Goal: Information Seeking & Learning: Learn about a topic

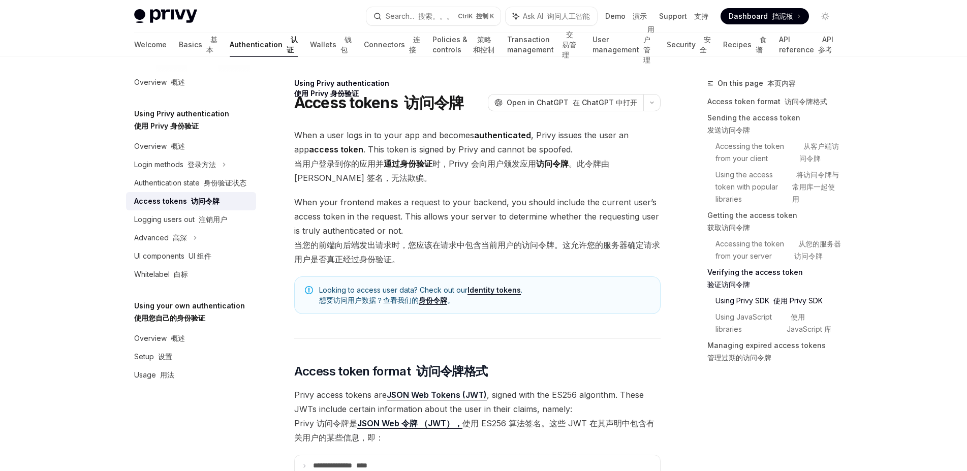
scroll to position [1922, 0]
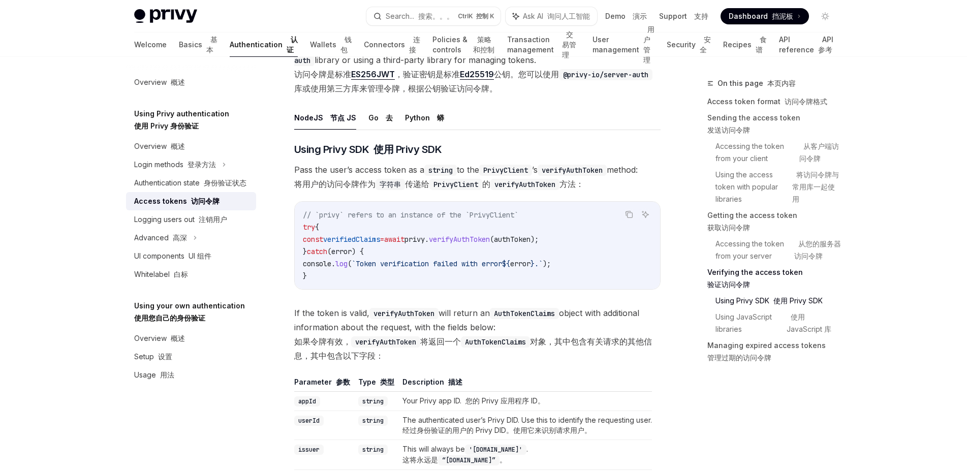
click at [558, 130] on ul "NodeJS 节点 JS Go 去 Python 蟒" at bounding box center [477, 118] width 367 height 24
click at [82, 288] on div "Privy Docs home page Search... 搜索。。。 Ctrl K 控制 K Ask AI 询问人工智能 Demo 演示 Support …" at bounding box center [483, 5] width 967 height 3855
click at [105, 280] on div "Using Privy authentication 使用 Privy 身份验证 Access tokens 访问令牌 OpenAI Open in Chat…" at bounding box center [382, 45] width 561 height 3778
click at [750, 9] on span at bounding box center [765, 16] width 88 height 16
click at [74, 80] on div "Privy Docs home page Search... 搜索。。。 Ctrl K 控制 K Ask AI 询问人工智能 Demo 演示 Support …" at bounding box center [483, 5] width 967 height 3855
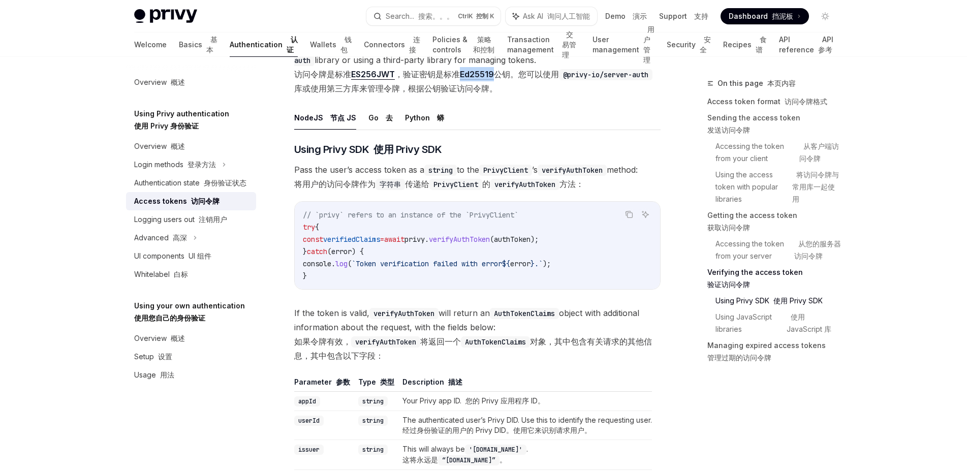
drag, startPoint x: 499, startPoint y: 237, endPoint x: 465, endPoint y: 237, distance: 34.1
click at [465, 94] on font "访问令牌是标准 ES256 JWT ，验证密钥是标准 Ed25519 公钥。您可以使用 @privy-io/server-auth 库或使用第三方库来管理令牌…" at bounding box center [473, 81] width 358 height 24
copy link "Ed25519"
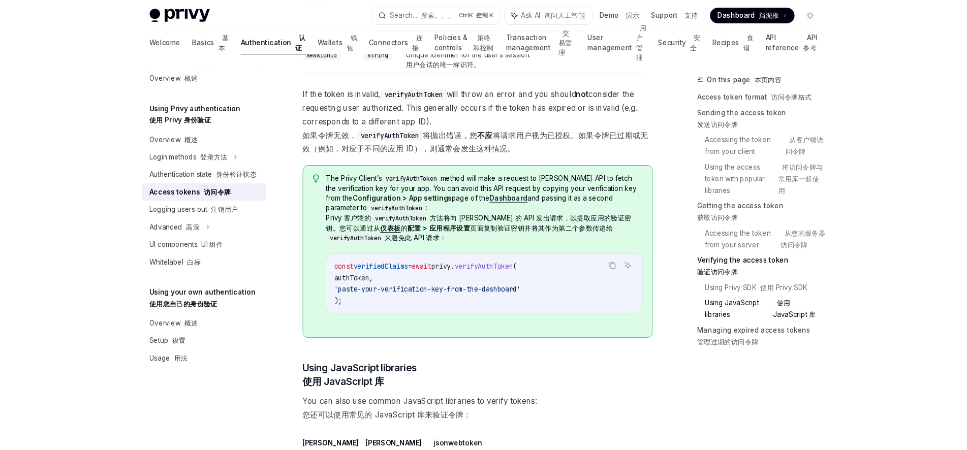
scroll to position [2370, 0]
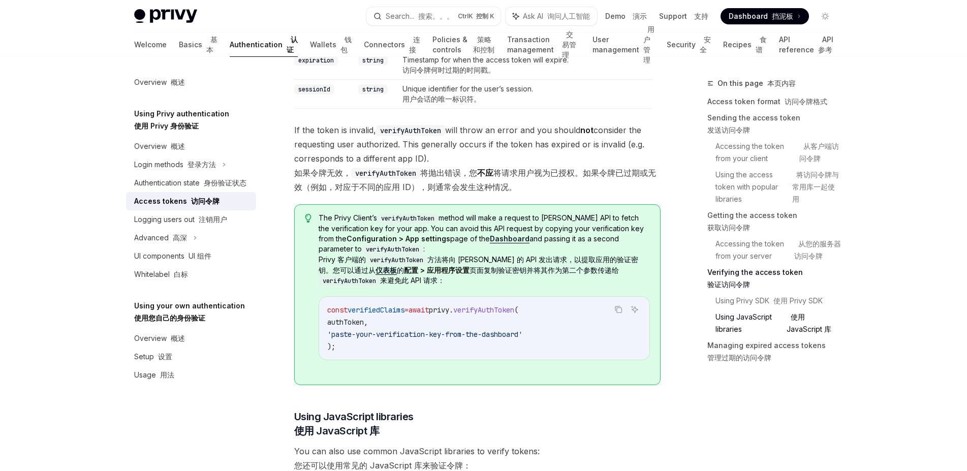
drag, startPoint x: 445, startPoint y: 208, endPoint x: 472, endPoint y: 206, distance: 27.0
click at [472, 17] on code "“[DOMAIN_NAME]”" at bounding box center [469, 12] width 62 height 10
copy code "[DOMAIN_NAME]"
type textarea "*"
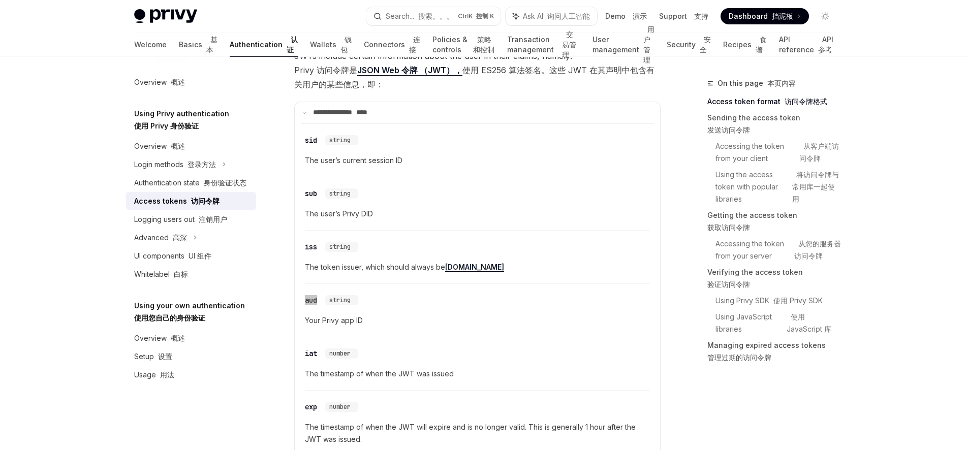
scroll to position [332, 0]
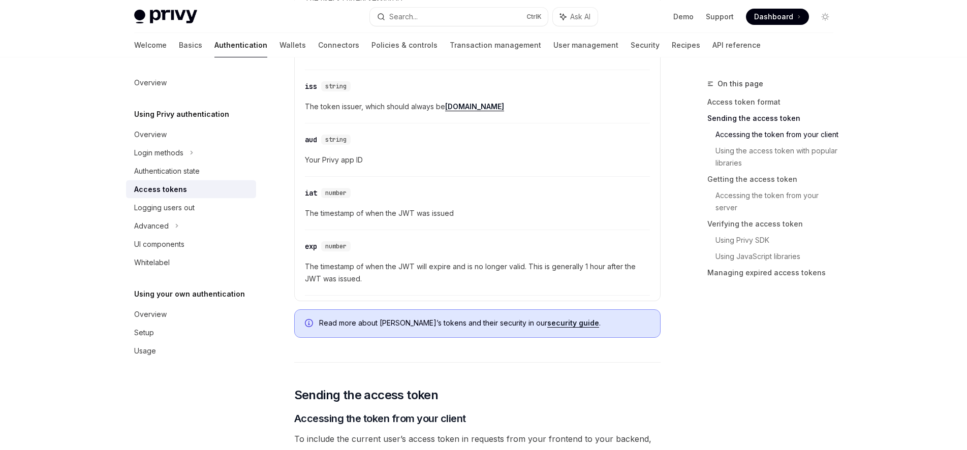
scroll to position [2820, 0]
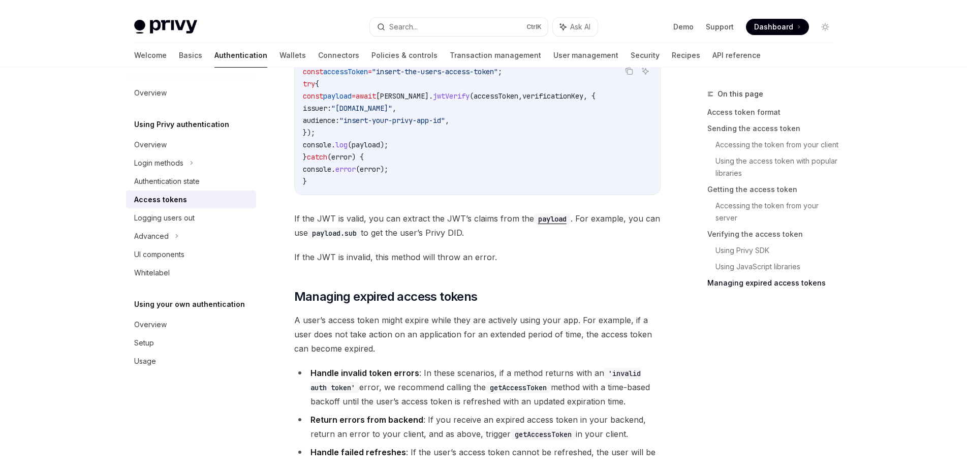
scroll to position [2821, 0]
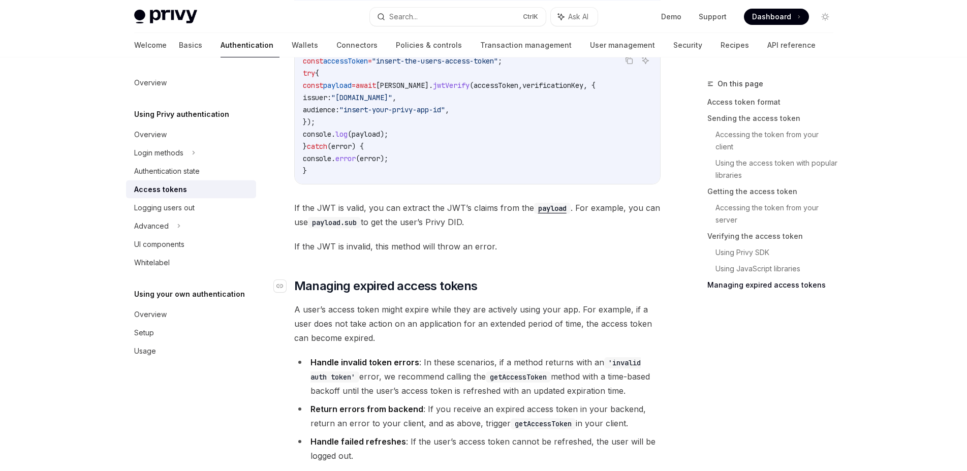
type textarea "*"
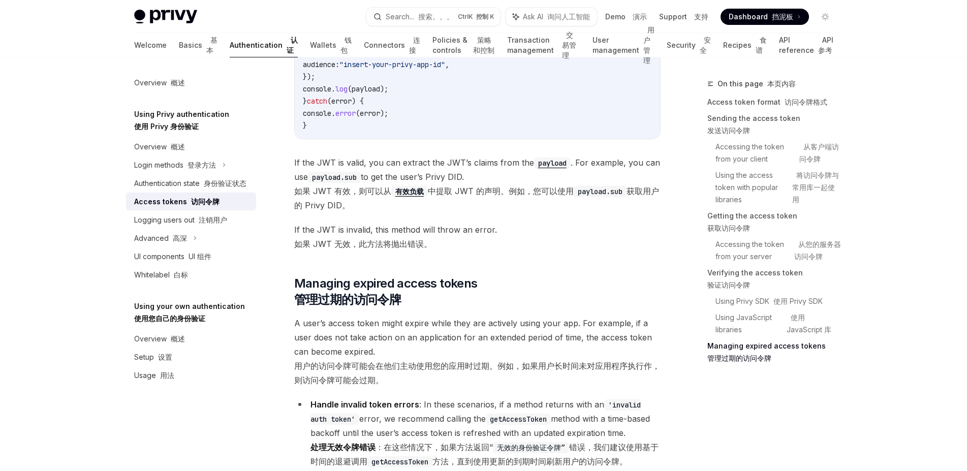
scroll to position [3269, 0]
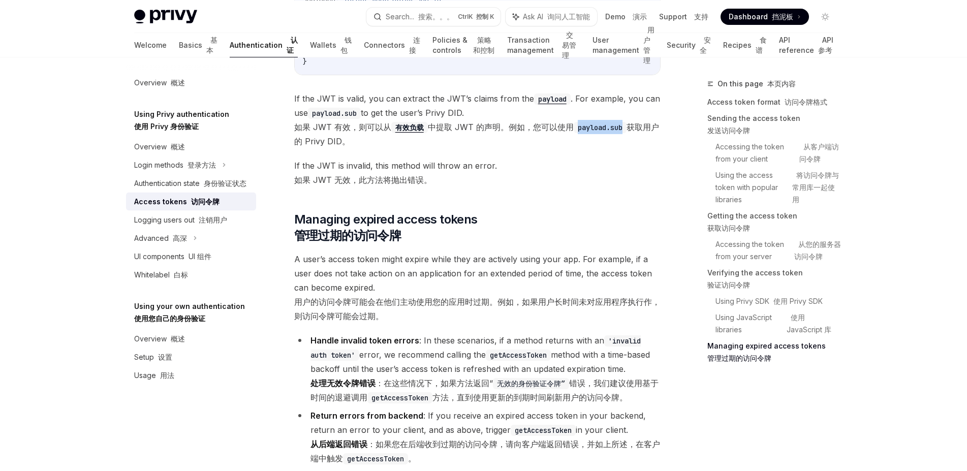
drag, startPoint x: 581, startPoint y: 288, endPoint x: 625, endPoint y: 288, distance: 43.7
click at [625, 133] on code "payload.sub" at bounding box center [600, 127] width 53 height 11
